Goal: Information Seeking & Learning: Learn about a topic

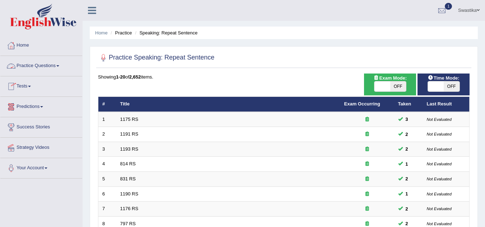
click at [48, 64] on link "Practice Questions" at bounding box center [41, 65] width 82 height 18
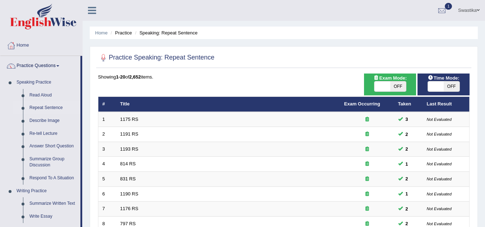
scroll to position [198, 0]
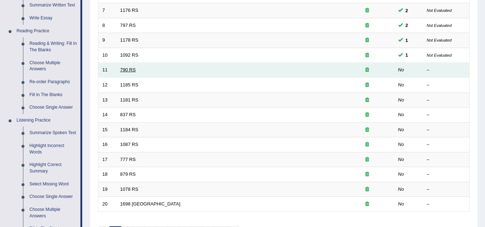
click at [123, 70] on link "790 RS" at bounding box center [127, 69] width 15 height 5
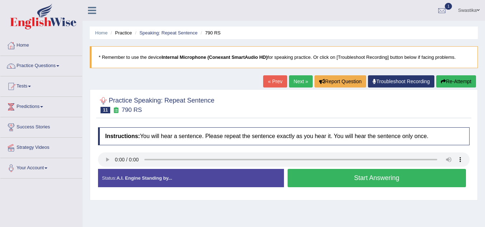
click at [106, 160] on div "Home Practice Speaking: Repeat Sentence 790 RS * Remember to use the device Int…" at bounding box center [284, 179] width 402 height 359
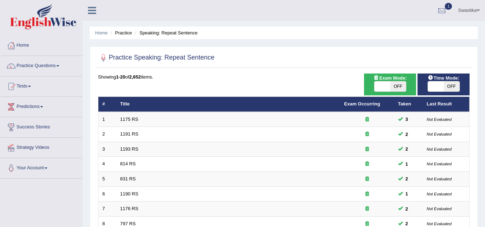
click at [444, 88] on span "OFF" at bounding box center [451, 86] width 16 height 10
checkbox input "true"
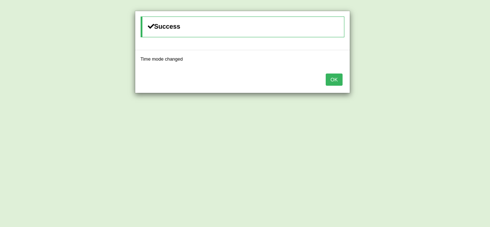
click at [334, 77] on button "OK" at bounding box center [334, 80] width 17 height 12
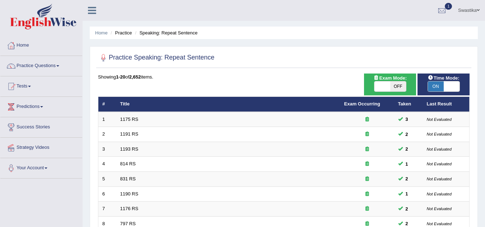
click at [484, 153] on div "Home Practice Speaking: Repeat Sentence Practice Speaking: Repeat Sentence Time…" at bounding box center [284, 228] width 402 height 457
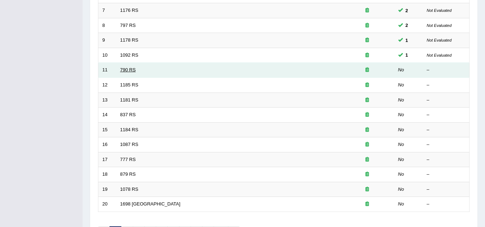
click at [128, 71] on link "790 RS" at bounding box center [127, 69] width 15 height 5
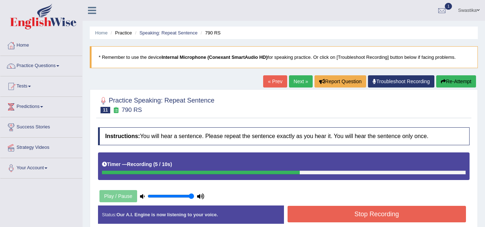
click at [415, 211] on button "Stop Recording" at bounding box center [376, 214] width 179 height 17
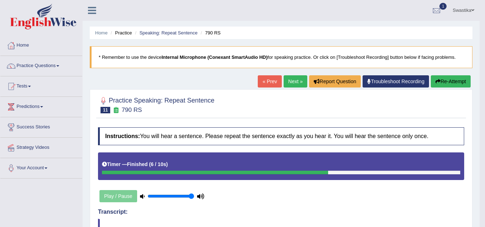
click at [288, 76] on link "Next »" at bounding box center [295, 81] width 24 height 12
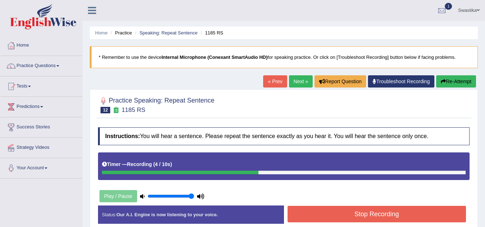
click at [390, 215] on button "Stop Recording" at bounding box center [376, 214] width 179 height 17
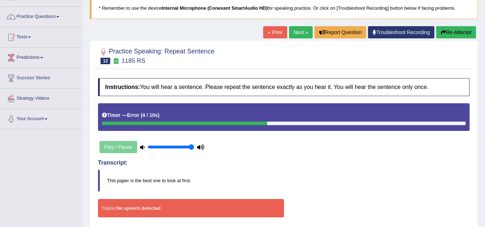
scroll to position [35, 0]
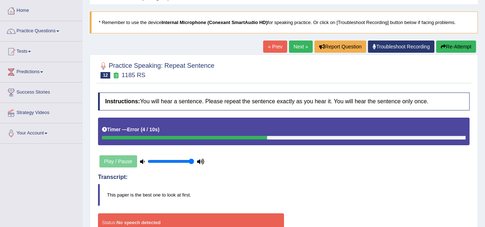
click at [451, 41] on button "Re-Attempt" at bounding box center [456, 47] width 40 height 12
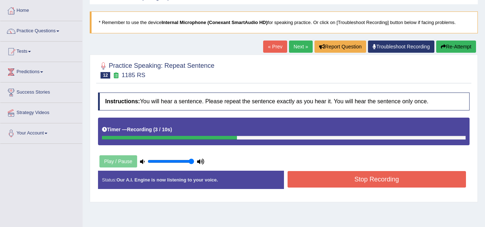
drag, startPoint x: 422, startPoint y: 185, endPoint x: 422, endPoint y: 179, distance: 6.5
click at [422, 179] on button "Stop Recording" at bounding box center [376, 179] width 179 height 17
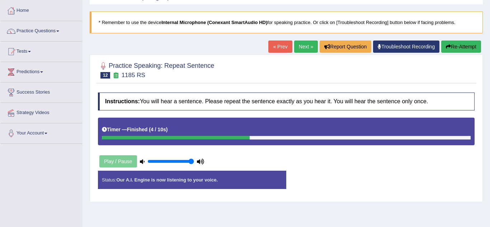
click at [422, 179] on body "Toggle navigation Home Practice Questions Speaking Practice Read Aloud Repeat S…" at bounding box center [245, 78] width 490 height 227
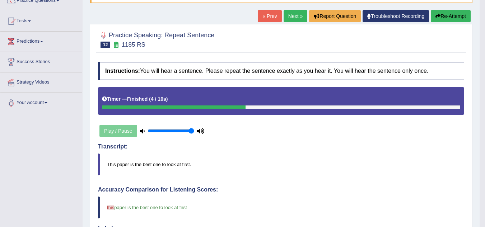
scroll to position [56, 0]
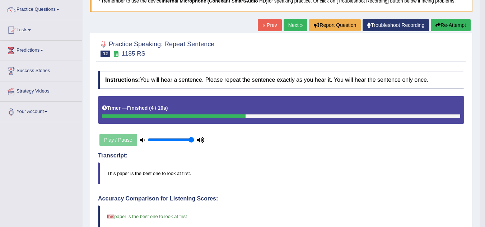
click at [285, 24] on link "Next »" at bounding box center [295, 25] width 24 height 12
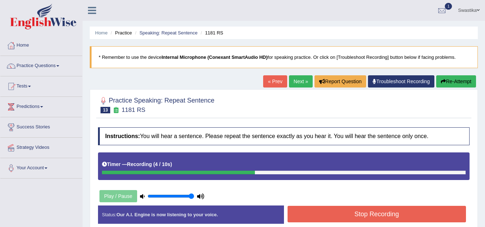
click at [396, 213] on button "Stop Recording" at bounding box center [376, 214] width 179 height 17
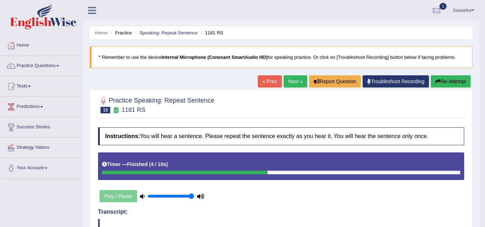
click at [290, 81] on link "Next »" at bounding box center [295, 81] width 24 height 12
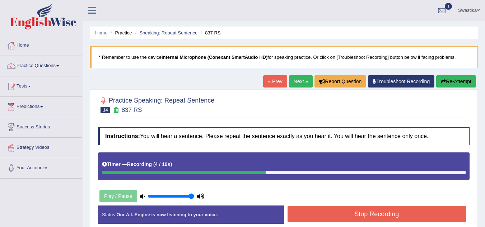
click at [399, 212] on button "Stop Recording" at bounding box center [376, 214] width 179 height 17
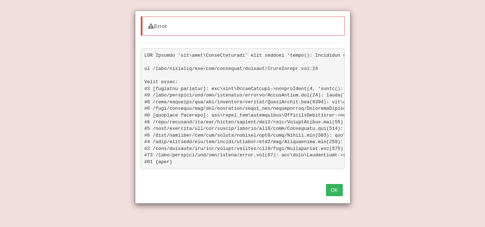
click at [335, 192] on button "OK" at bounding box center [334, 190] width 17 height 12
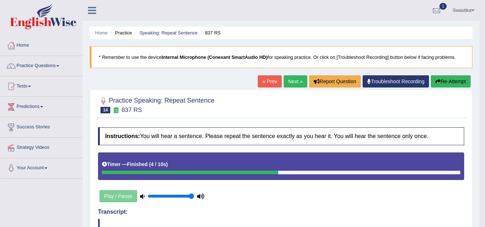
click at [289, 78] on link "Next »" at bounding box center [295, 81] width 24 height 12
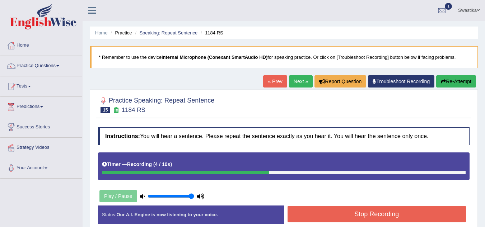
click at [409, 213] on button "Stop Recording" at bounding box center [376, 214] width 179 height 17
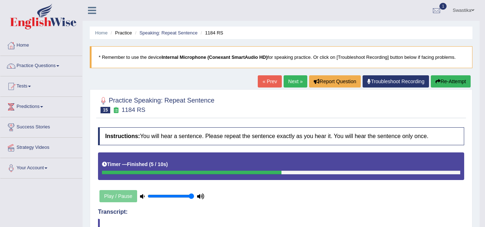
click at [296, 83] on link "Next »" at bounding box center [295, 81] width 24 height 12
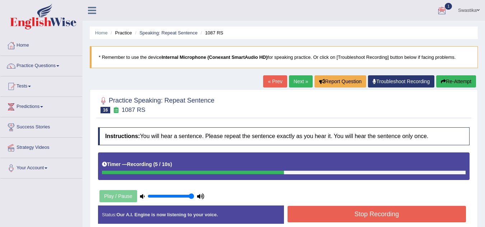
click at [408, 216] on button "Stop Recording" at bounding box center [376, 214] width 179 height 17
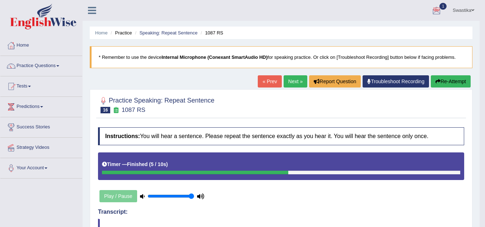
click at [287, 78] on link "Next »" at bounding box center [295, 81] width 24 height 12
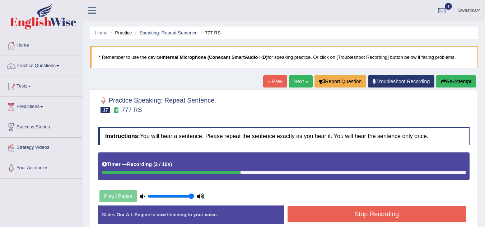
click at [354, 213] on button "Stop Recording" at bounding box center [376, 214] width 179 height 17
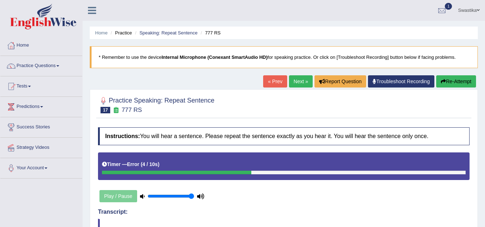
scroll to position [150, 0]
